Goal: Task Accomplishment & Management: Manage account settings

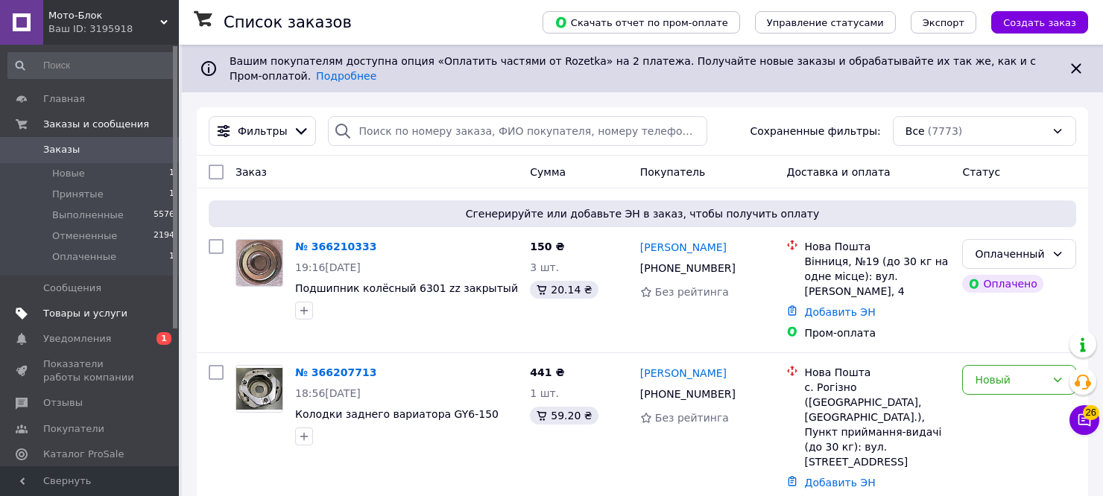
click at [86, 320] on span "Товары и услуги" at bounding box center [85, 313] width 84 height 13
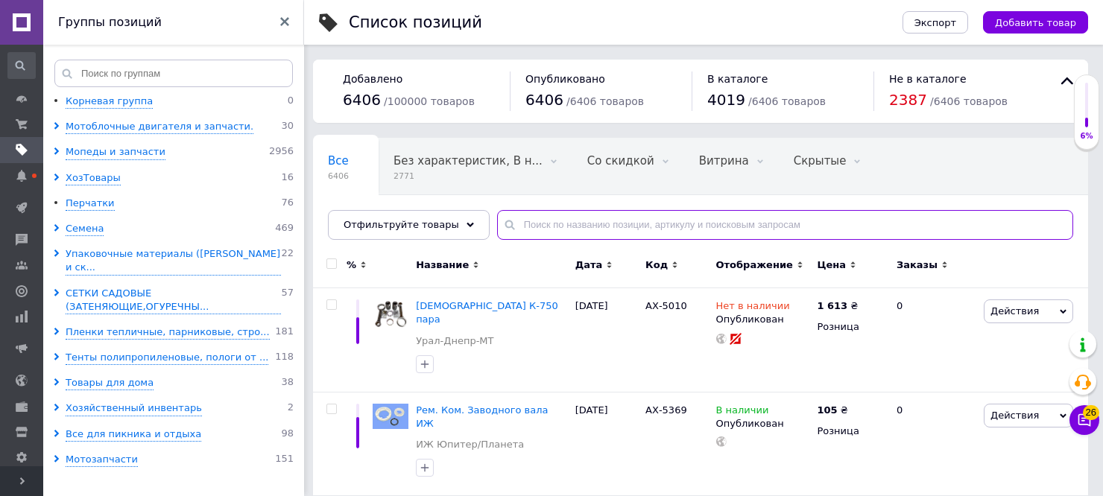
click at [513, 224] on input "text" at bounding box center [785, 225] width 576 height 30
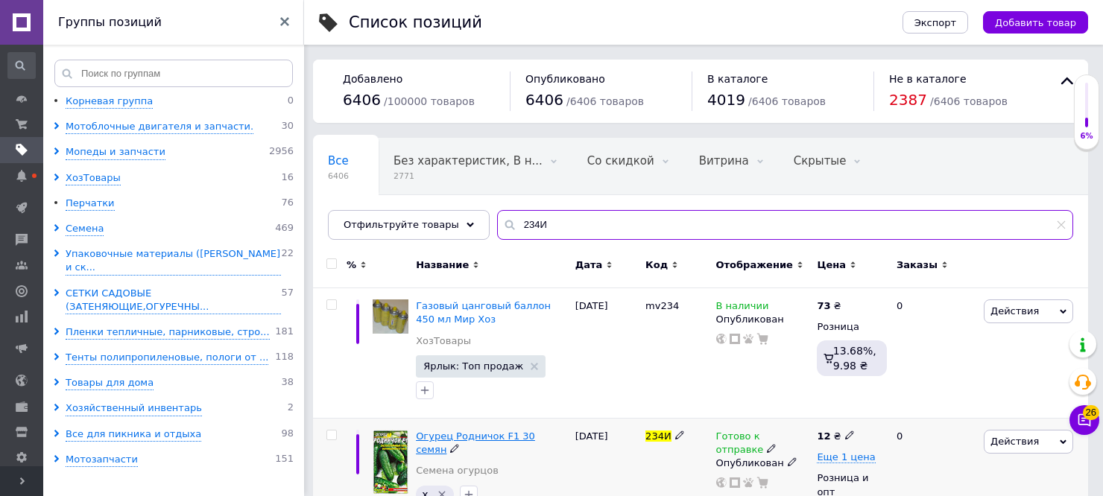
type input "234И"
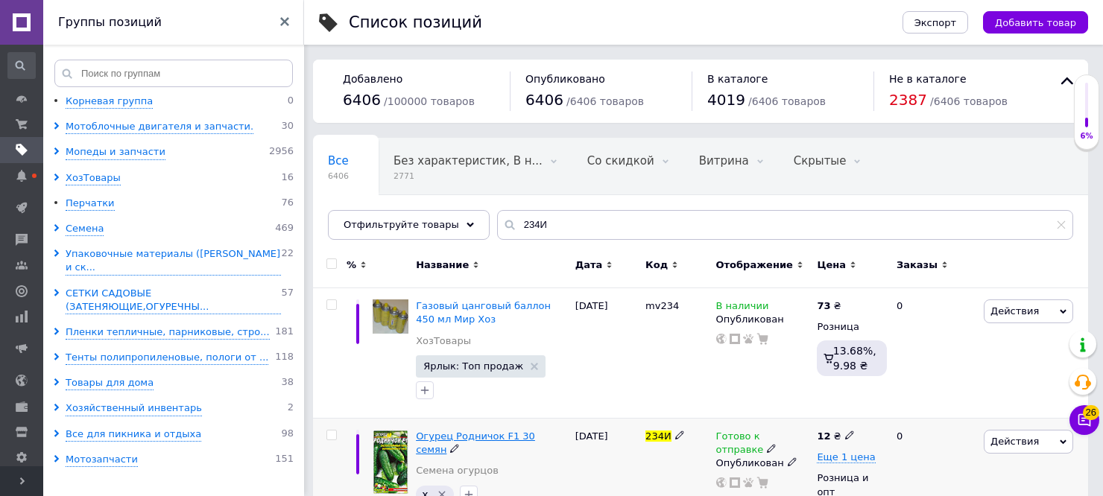
click at [484, 439] on span "Огурец Родничок F1 30 семян" at bounding box center [475, 443] width 119 height 25
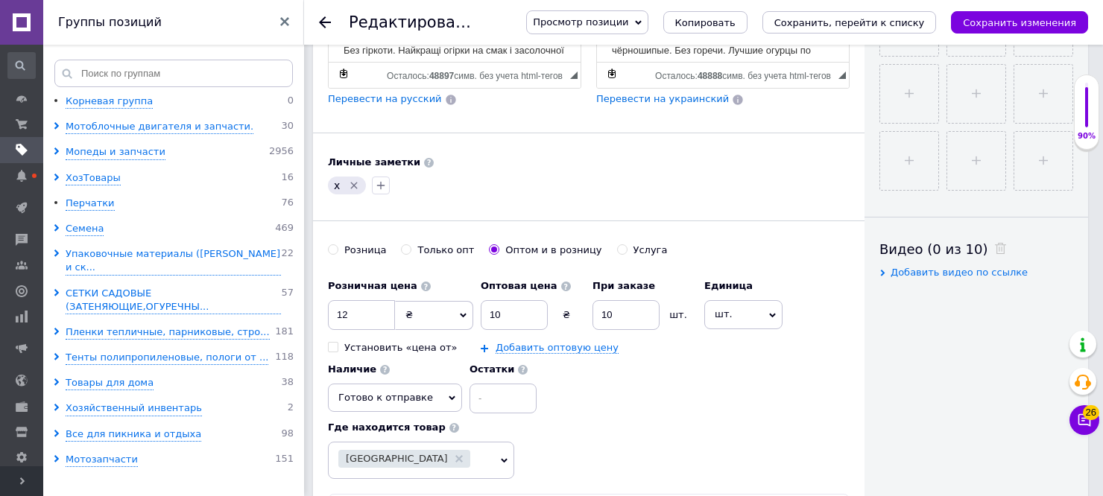
scroll to position [578, 0]
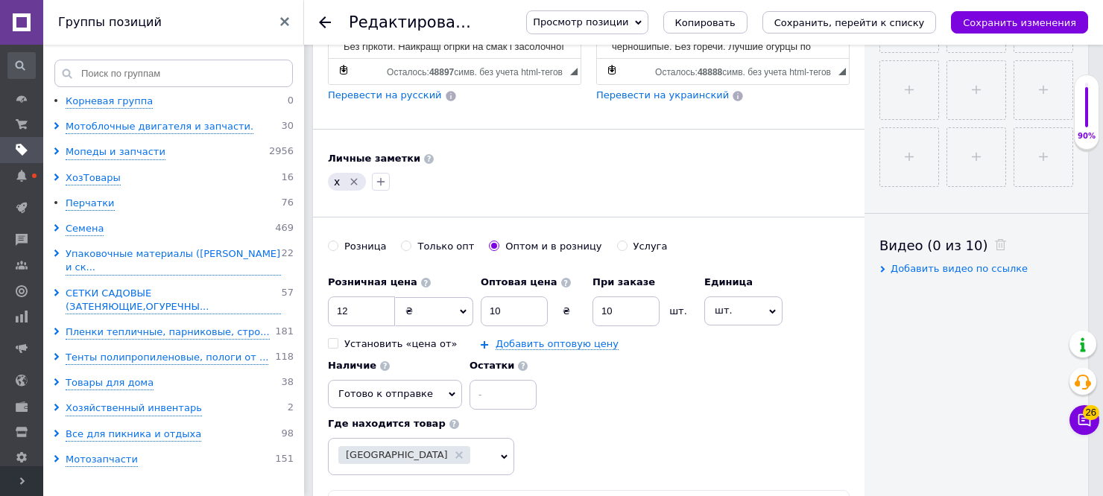
click at [328, 241] on input "Розница" at bounding box center [333, 246] width 10 height 10
radio input "true"
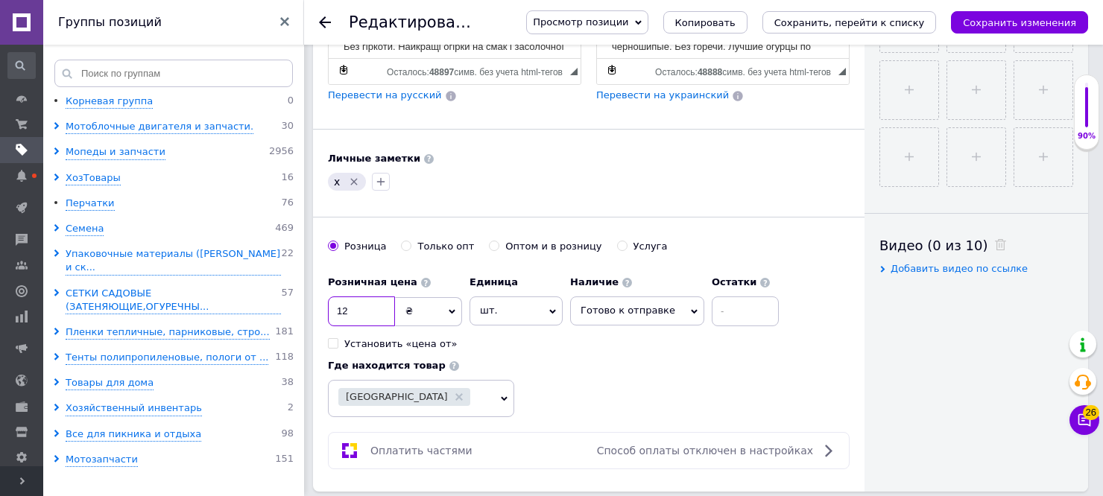
click at [358, 297] on input "12" at bounding box center [361, 312] width 67 height 30
type input "15"
click at [1011, 22] on icon "Сохранить изменения" at bounding box center [1019, 22] width 113 height 11
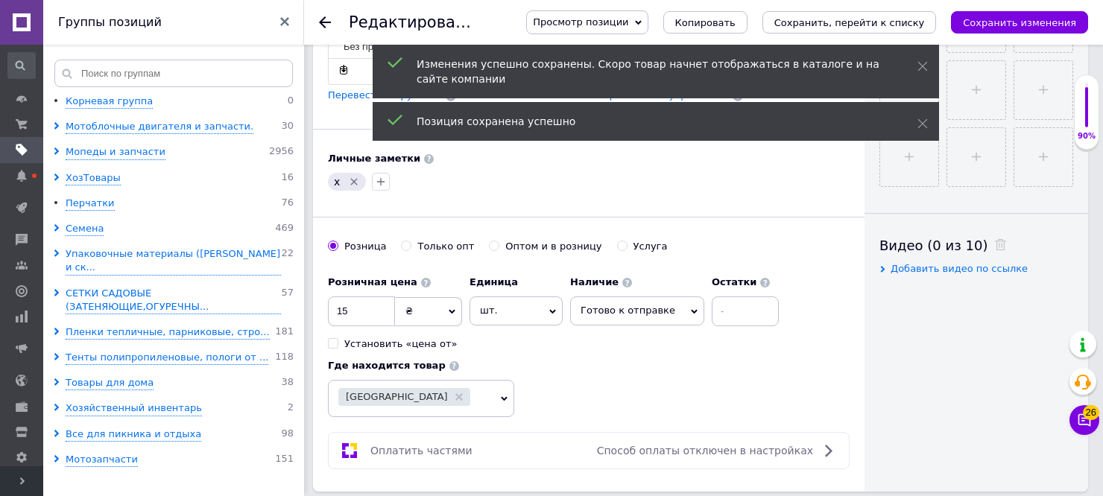
click at [323, 25] on use at bounding box center [325, 22] width 12 height 12
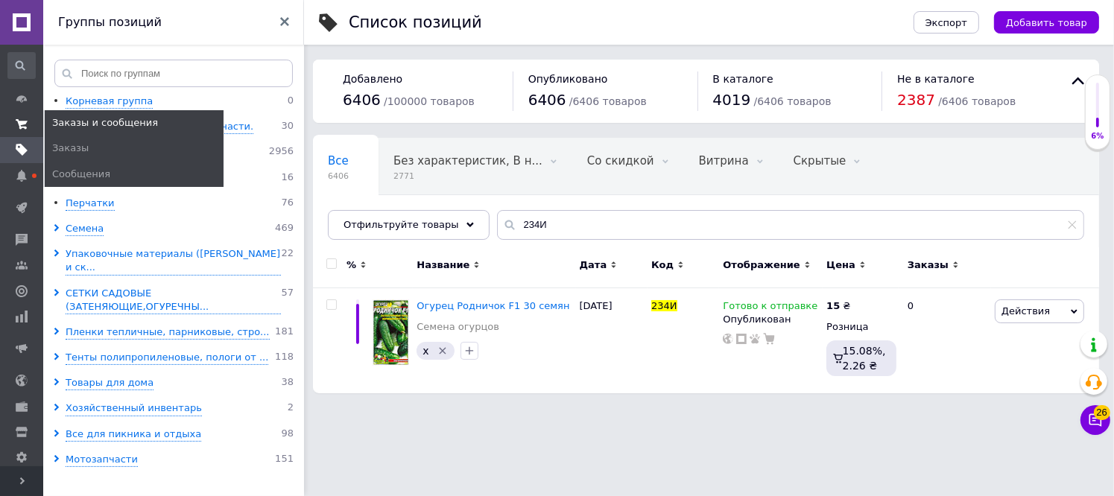
click at [25, 125] on icon at bounding box center [22, 125] width 12 height 12
